Goal: Task Accomplishment & Management: Manage account settings

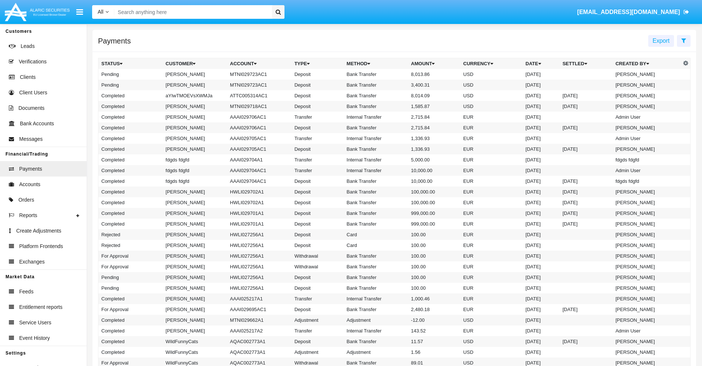
click at [683, 40] on icon at bounding box center [683, 41] width 5 height 6
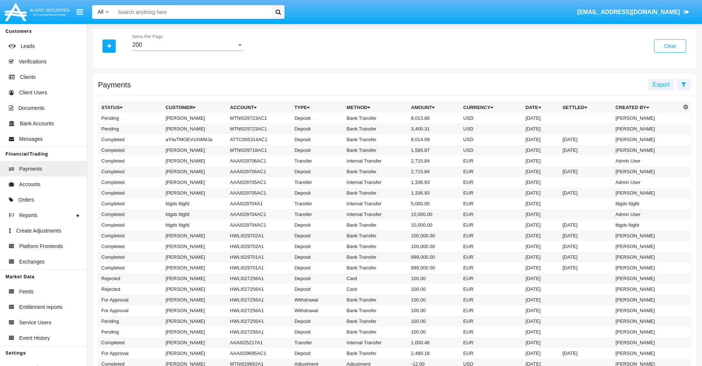
click at [188, 45] on div "200" at bounding box center [184, 45] width 104 height 7
click at [188, 50] on span "10" at bounding box center [187, 51] width 111 height 18
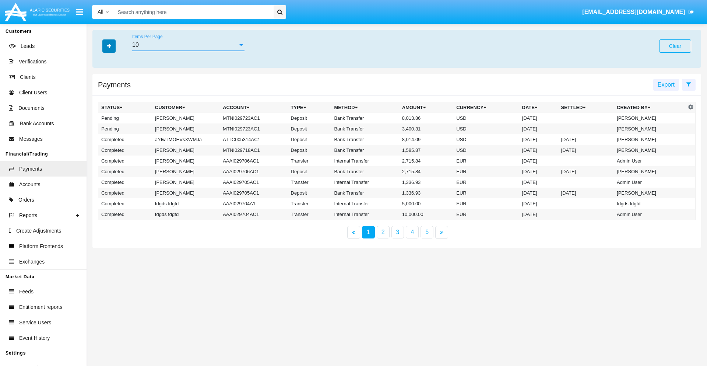
click at [109, 46] on icon "button" at bounding box center [109, 45] width 4 height 5
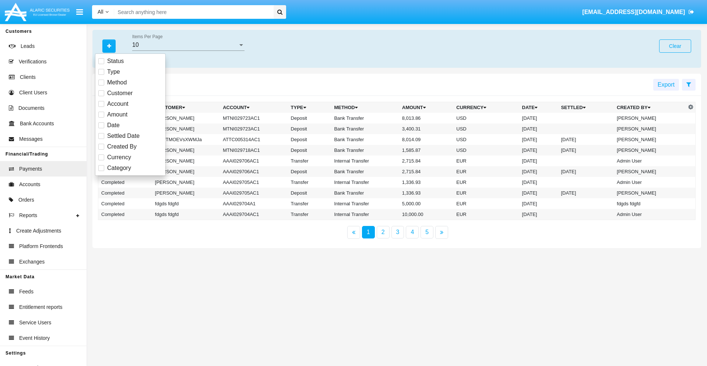
click at [115, 61] on span "Status" at bounding box center [115, 61] width 17 height 9
click at [101, 64] on input "Status" at bounding box center [101, 64] width 0 height 0
checkbox input "true"
click at [109, 46] on icon "button" at bounding box center [109, 45] width 4 height 5
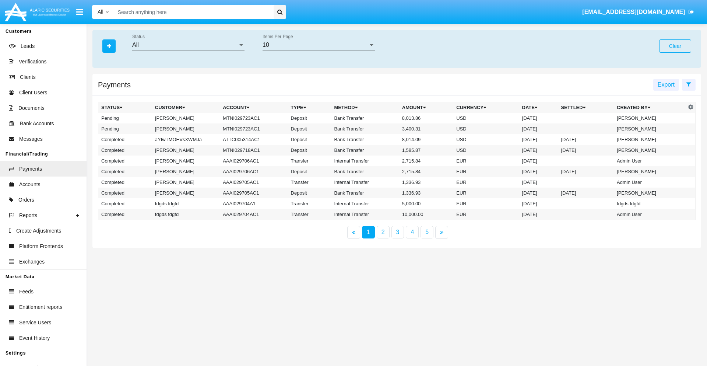
click at [188, 45] on div "All" at bounding box center [185, 45] width 106 height 7
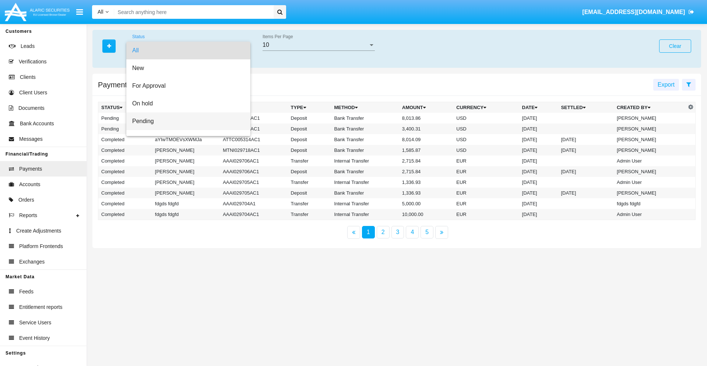
click at [185, 121] on span "Pending" at bounding box center [188, 121] width 112 height 18
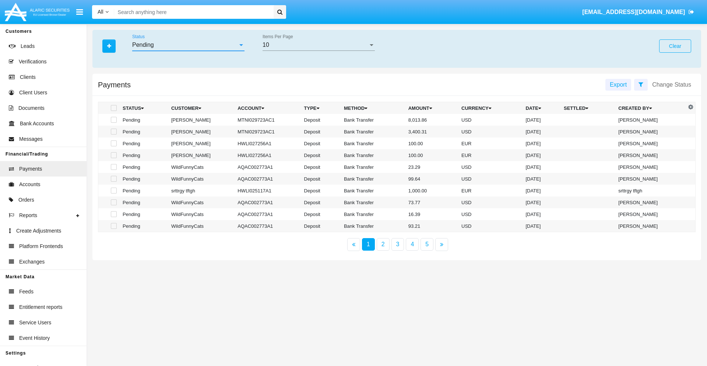
click at [113, 120] on span at bounding box center [114, 120] width 6 height 6
click at [113, 123] on input "checkbox" at bounding box center [113, 123] width 0 height 0
checkbox input "true"
click at [113, 132] on span at bounding box center [114, 132] width 6 height 6
click at [113, 134] on input "checkbox" at bounding box center [113, 134] width 0 height 0
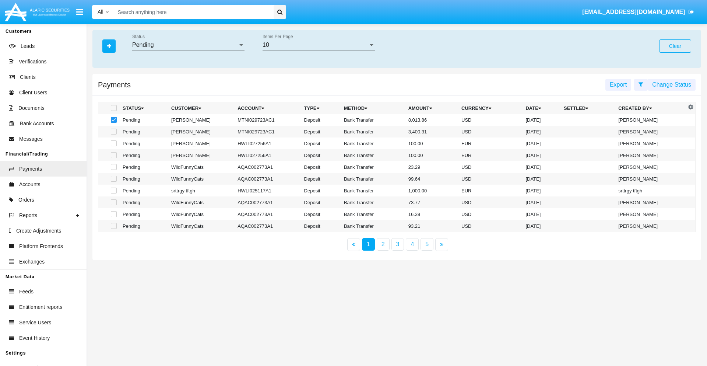
checkbox input "true"
click at [672, 84] on button "Change Status" at bounding box center [672, 85] width 48 height 12
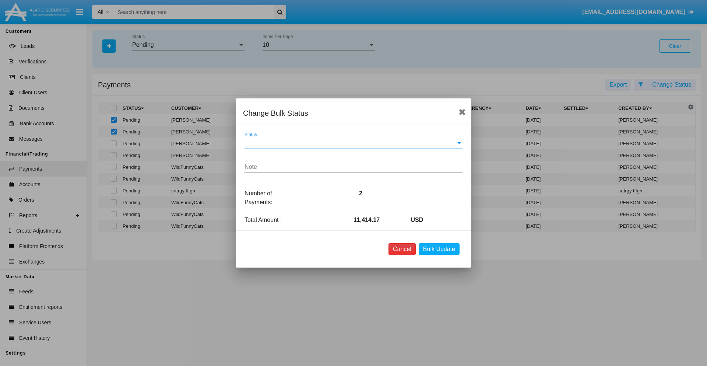
click at [402, 249] on button "Cancel" at bounding box center [402, 249] width 27 height 12
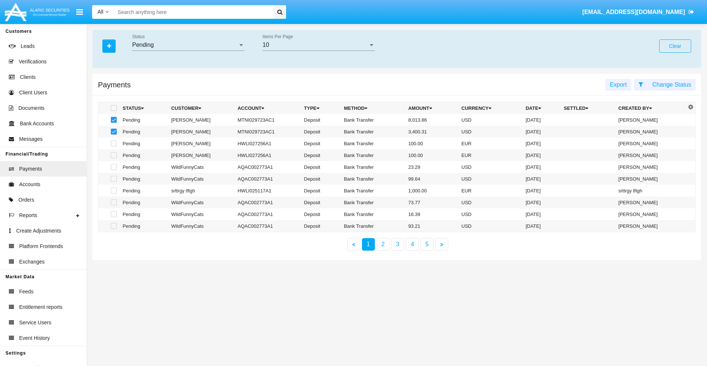
click at [672, 84] on button "Change Status" at bounding box center [672, 85] width 48 height 12
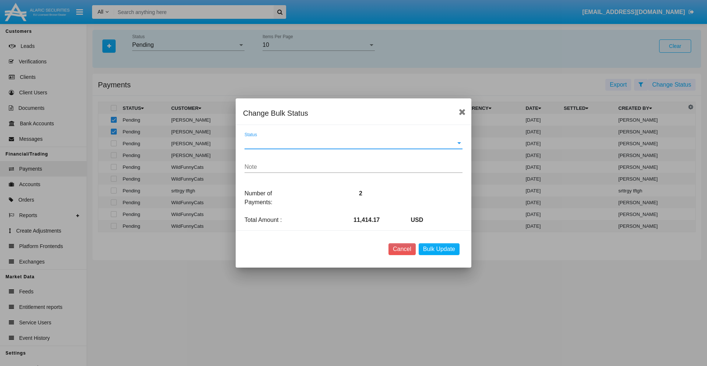
click at [354, 143] on span "Status" at bounding box center [350, 143] width 211 height 7
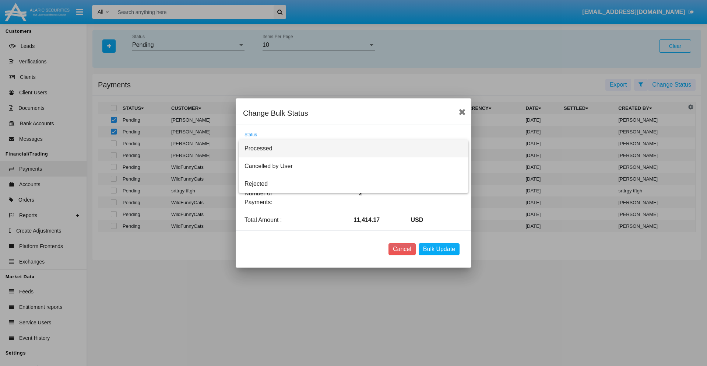
click at [354, 148] on span "Processed" at bounding box center [354, 149] width 218 height 18
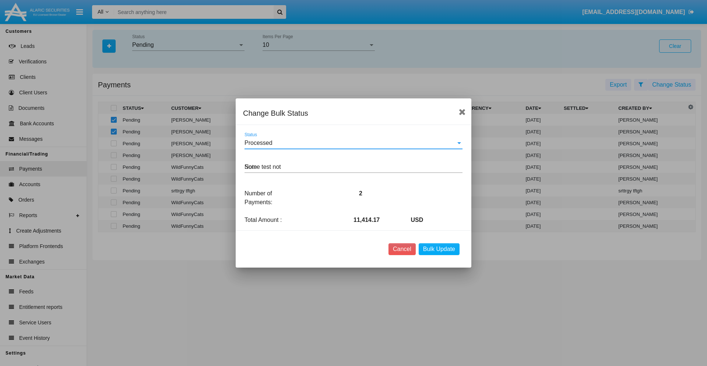
type textarea "Some test note"
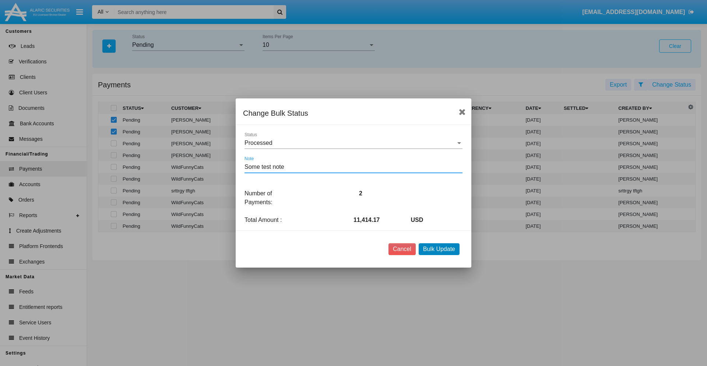
click at [439, 249] on button "Bulk Update" at bounding box center [439, 249] width 41 height 12
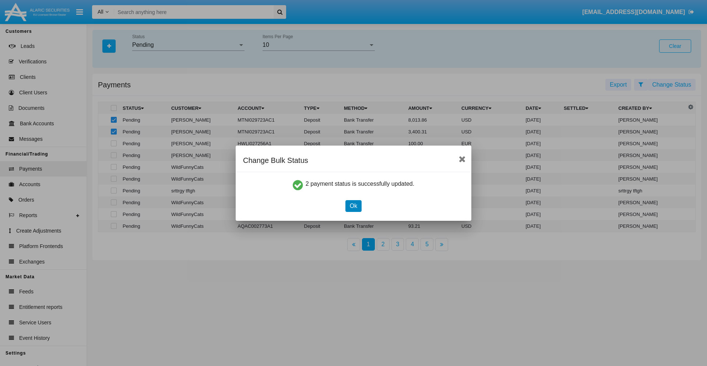
click at [353, 206] on button "Ok" at bounding box center [354, 206] width 16 height 12
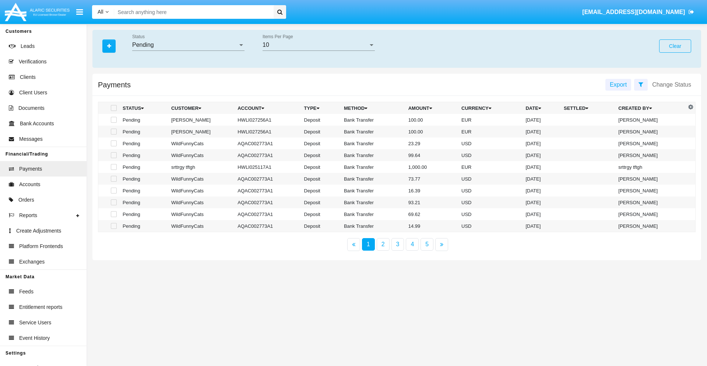
click at [188, 45] on div "Pending" at bounding box center [185, 45] width 106 height 7
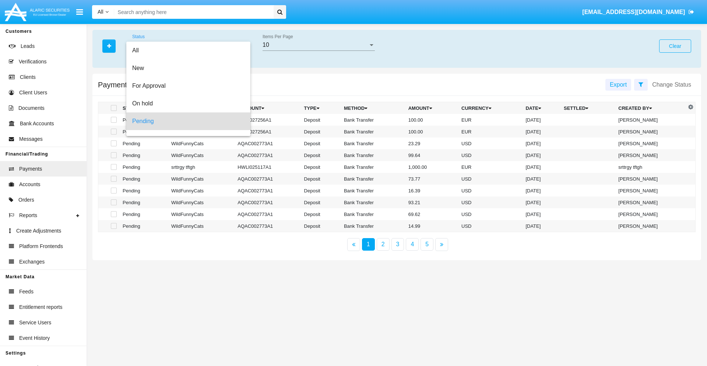
scroll to position [32, 0]
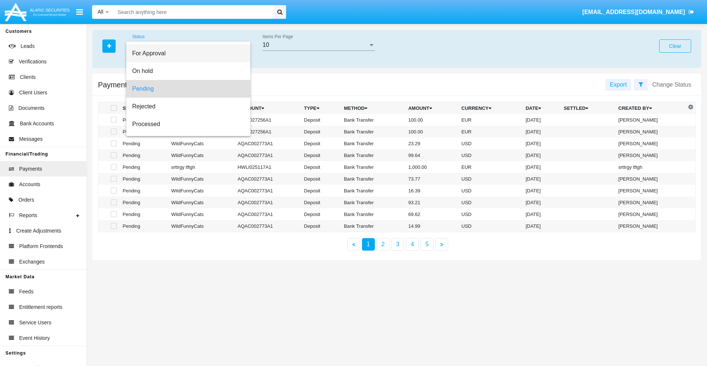
click at [185, 53] on span "For Approval" at bounding box center [188, 54] width 112 height 18
